Goal: Check status: Check status

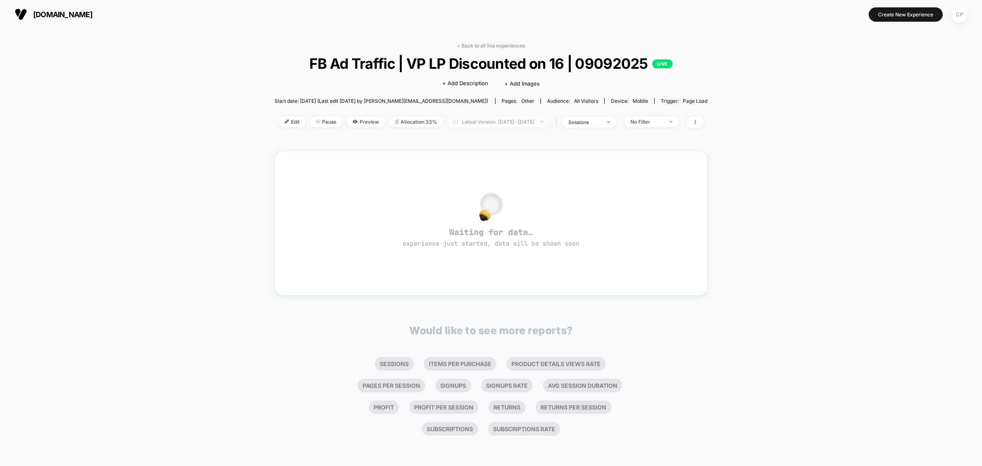
click at [470, 120] on span "Latest Version: Sep 8, 2025 - Sep 9, 2025" at bounding box center [498, 121] width 102 height 11
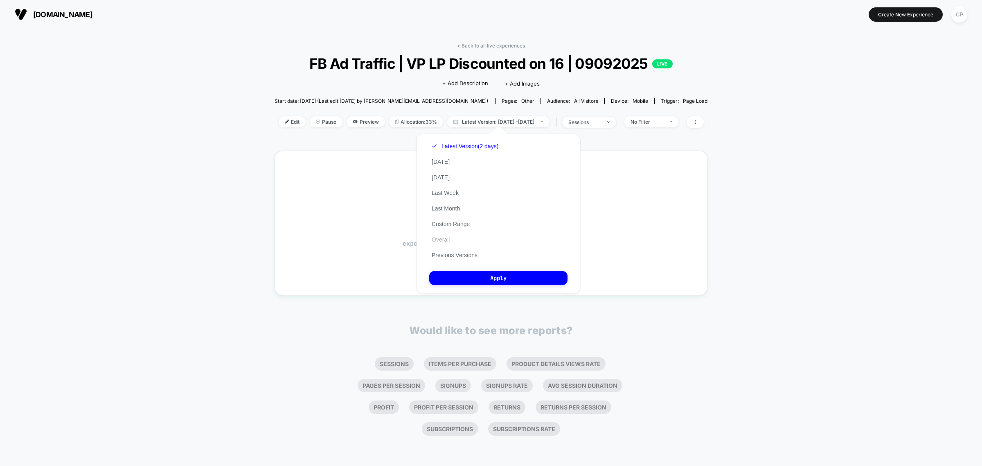
click at [440, 236] on button "Overall" at bounding box center [440, 239] width 23 height 7
click at [471, 275] on button "Apply" at bounding box center [498, 278] width 138 height 14
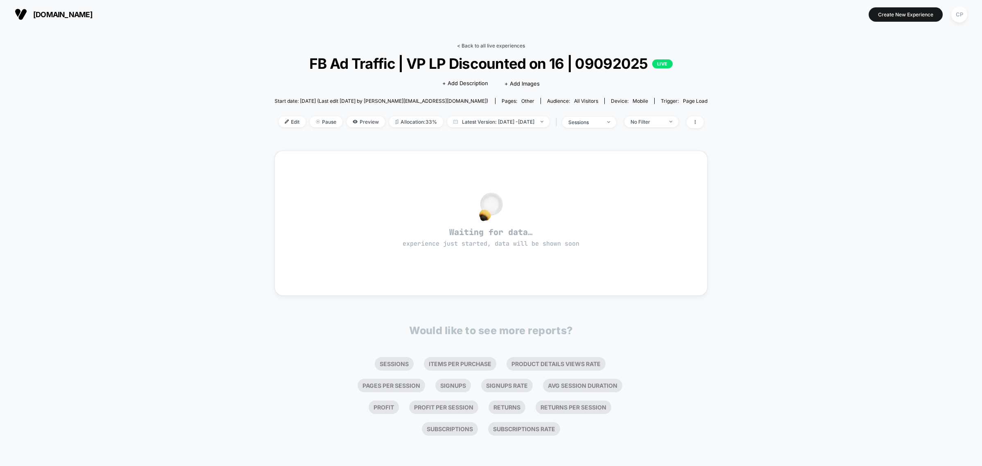
click at [506, 45] on link "< Back to all live experiences" at bounding box center [491, 46] width 68 height 6
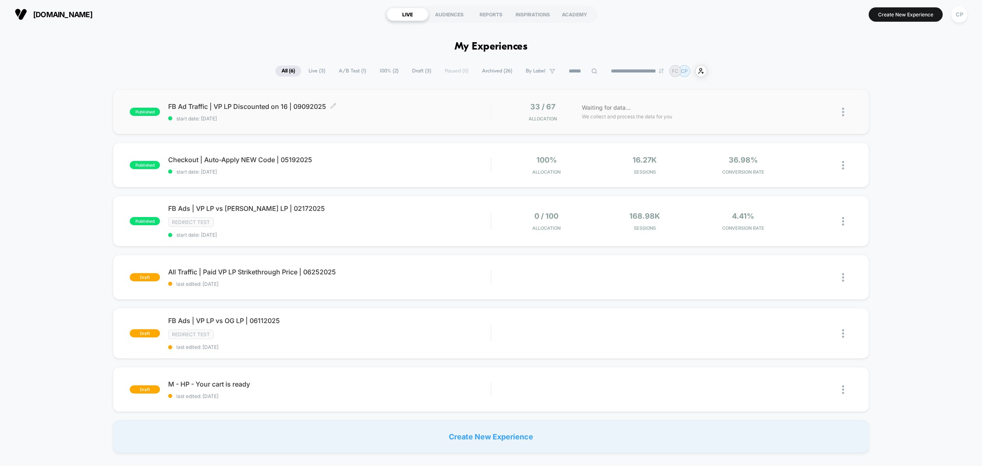
click at [250, 104] on span "FB Ad Traffic | VP LP Discounted on 16 | 09092025 Click to edit experience deta…" at bounding box center [329, 106] width 323 height 8
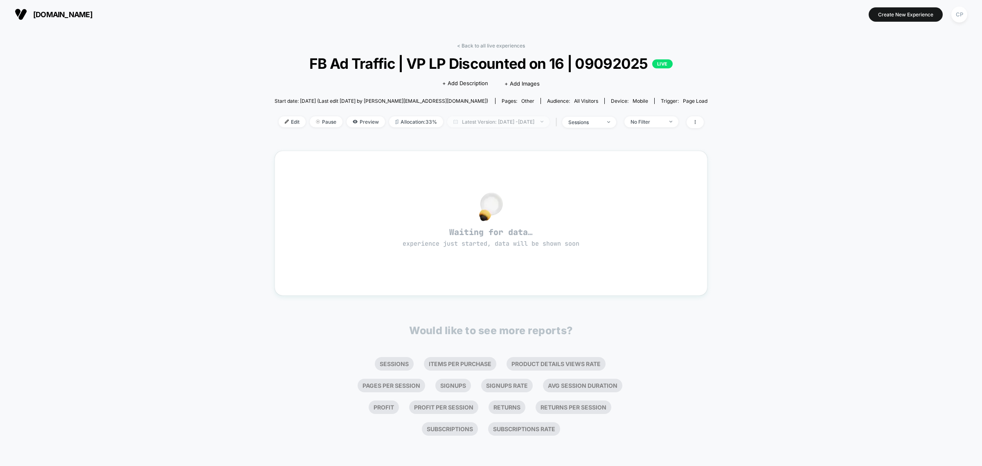
click at [450, 116] on span "Latest Version: [DATE] - [DATE]" at bounding box center [498, 121] width 102 height 11
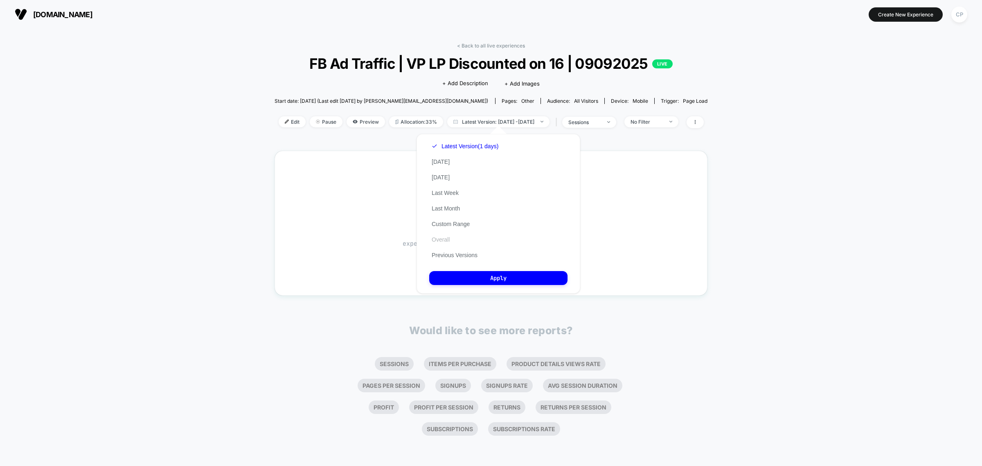
click at [443, 239] on button "Overall" at bounding box center [440, 239] width 23 height 7
click at [473, 279] on button "Apply" at bounding box center [498, 278] width 138 height 14
